Goal: Check status

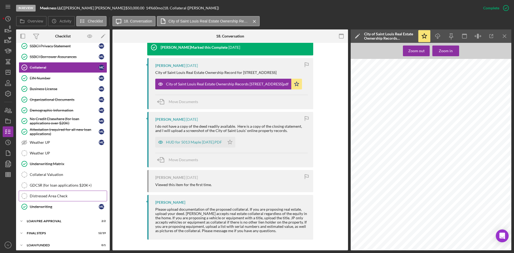
scroll to position [271, 0]
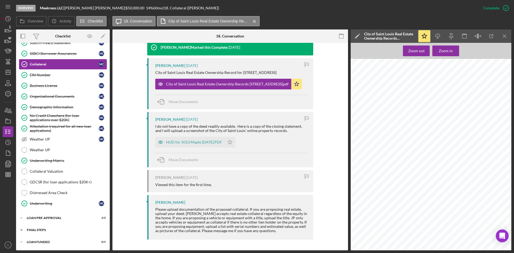
click at [38, 226] on div "Icon/Expander FINAL STEPS 12 / 19" at bounding box center [63, 230] width 94 height 11
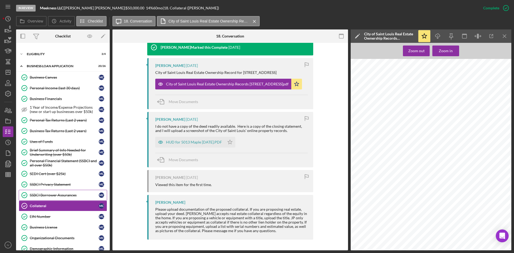
scroll to position [236, 0]
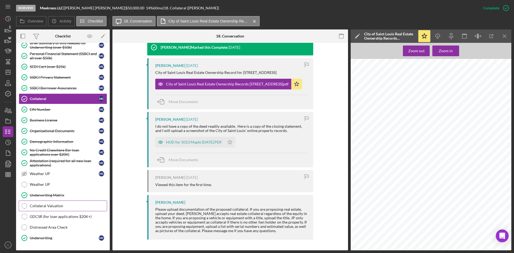
click at [62, 205] on div "Collateral Valuation" at bounding box center [68, 206] width 77 height 4
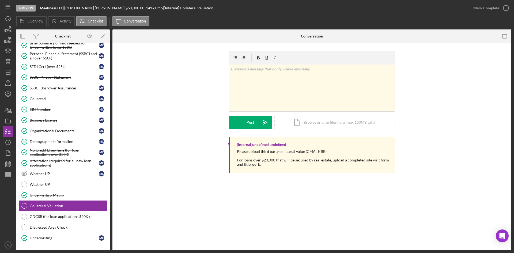
scroll to position [129, 0]
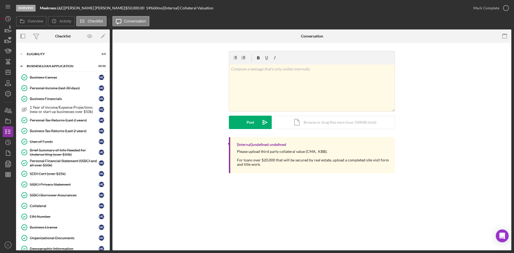
click at [74, 209] on link "Collateral Collateral M C" at bounding box center [63, 205] width 88 height 11
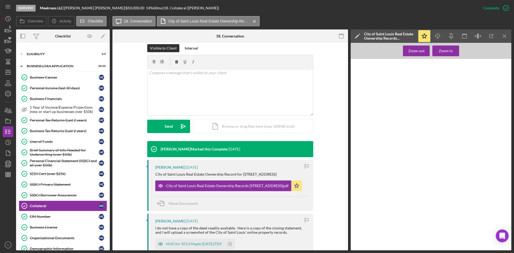
scroll to position [80, 0]
